Goal: Task Accomplishment & Management: Manage account settings

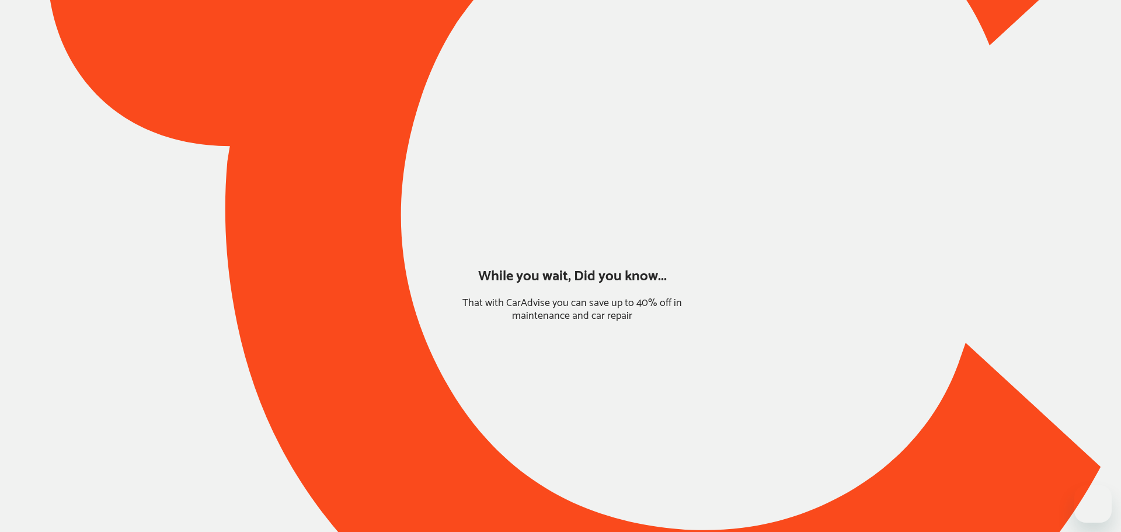
type input "*****"
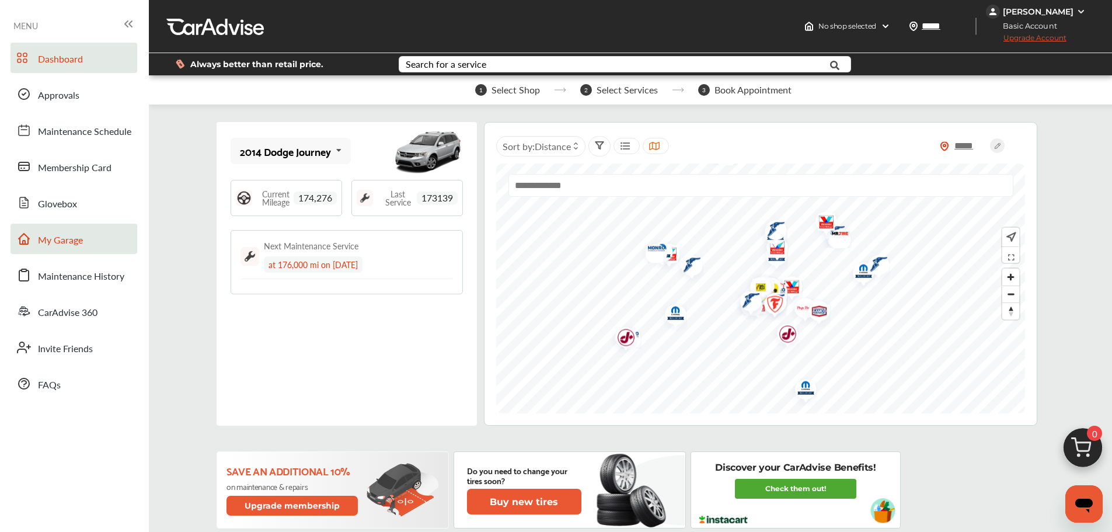
click at [83, 239] on link "My Garage" at bounding box center [74, 239] width 127 height 30
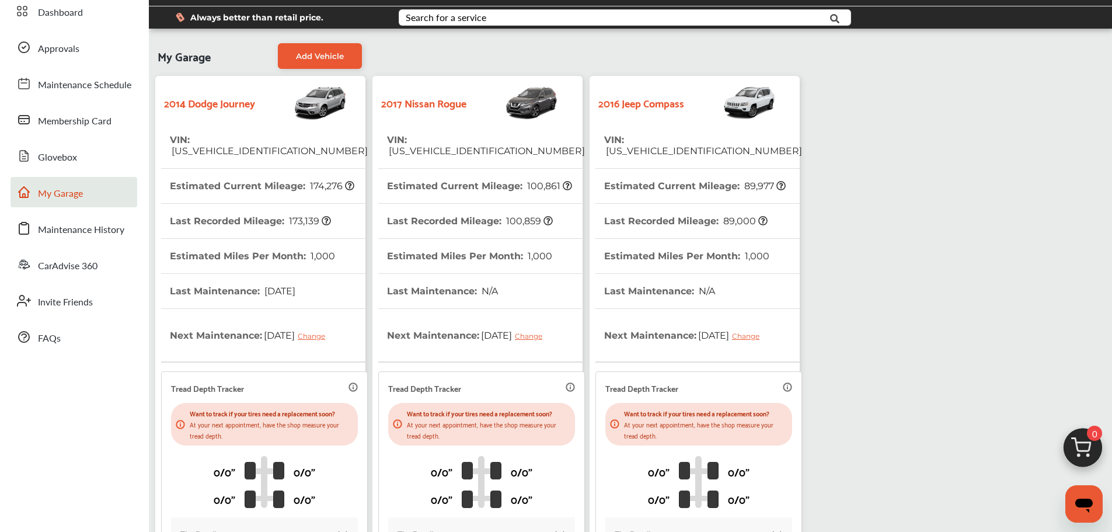
scroll to position [148, 0]
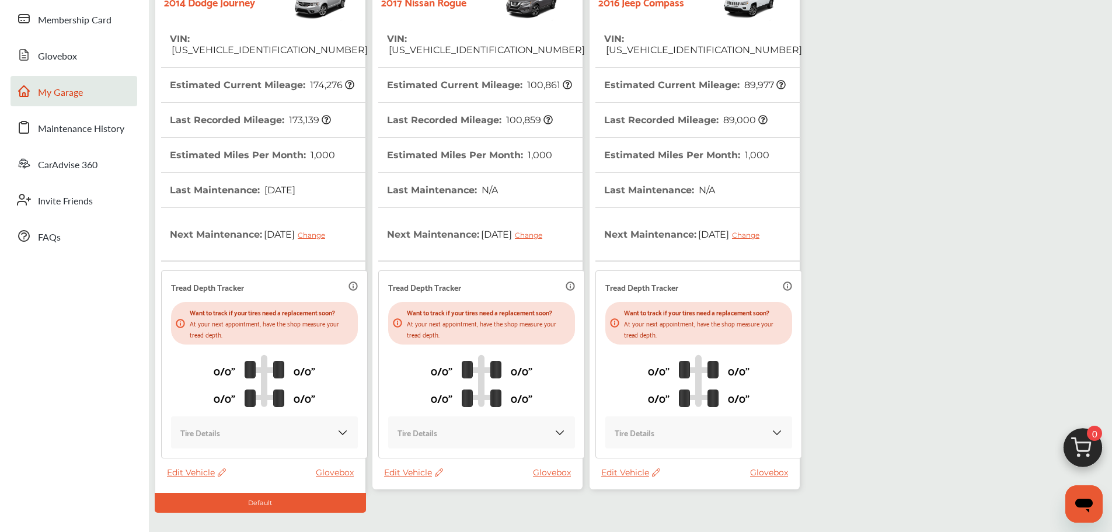
click at [614, 473] on span "Edit Vehicle" at bounding box center [630, 472] width 59 height 11
click at [633, 520] on div "Use this vehicle" at bounding box center [666, 520] width 105 height 18
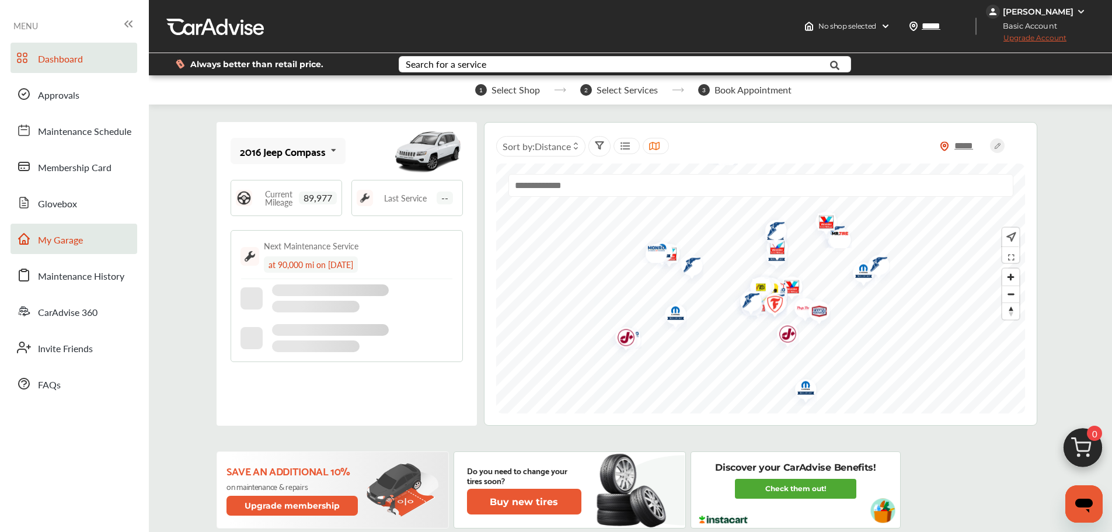
click at [62, 248] on link "My Garage" at bounding box center [74, 239] width 127 height 30
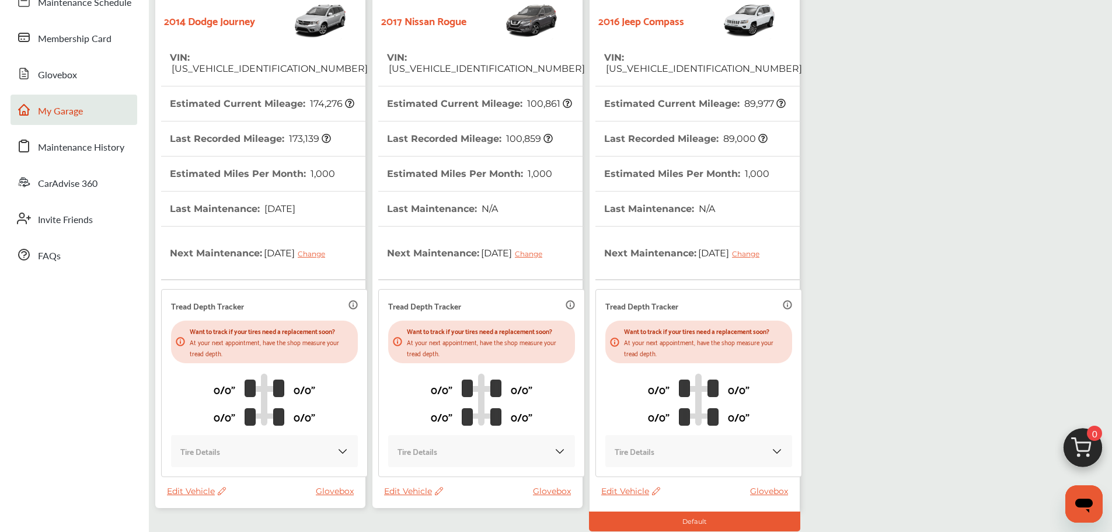
scroll to position [175, 0]
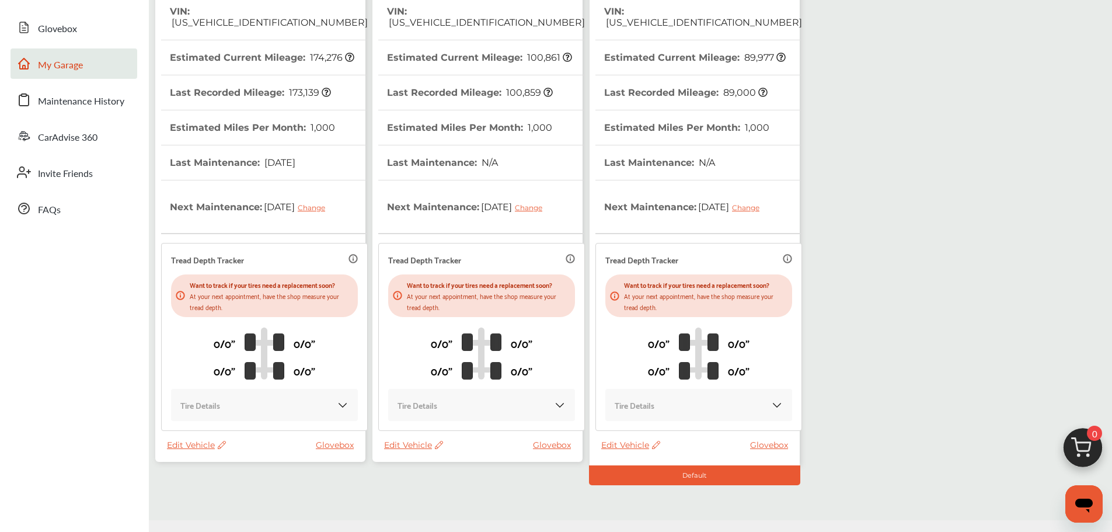
click at [409, 442] on span "Edit Vehicle" at bounding box center [413, 445] width 59 height 11
click at [430, 487] on div "Use this vehicle" at bounding box center [461, 491] width 105 height 18
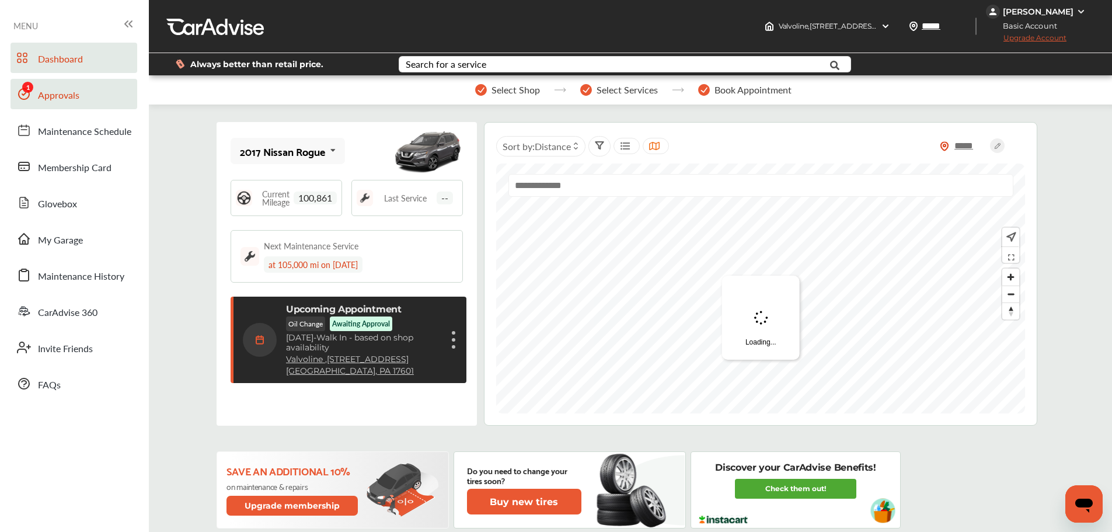
click at [36, 95] on link "Approvals" at bounding box center [74, 94] width 127 height 30
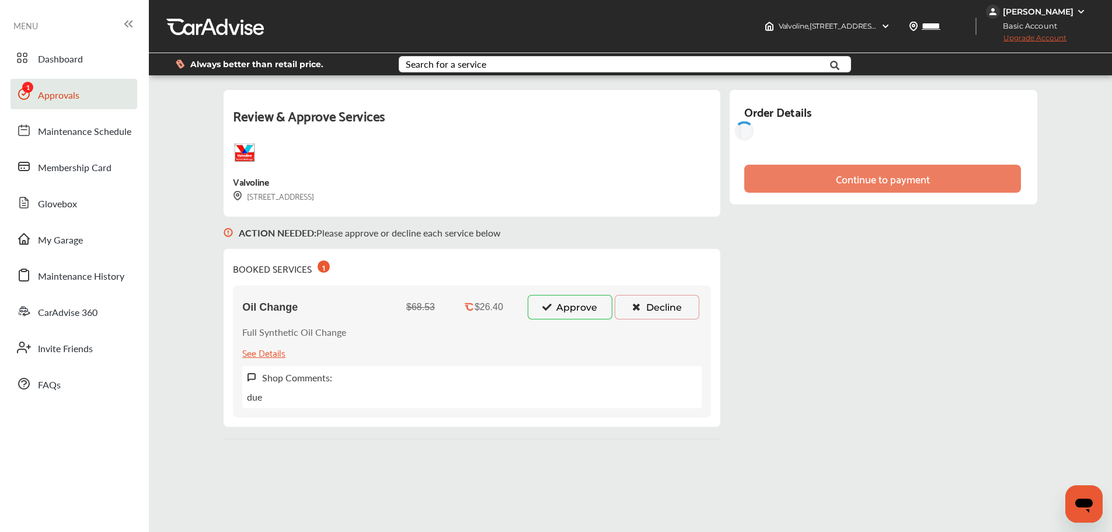
click at [557, 307] on button "Approve" at bounding box center [570, 307] width 85 height 25
